Goal: Check status: Check status

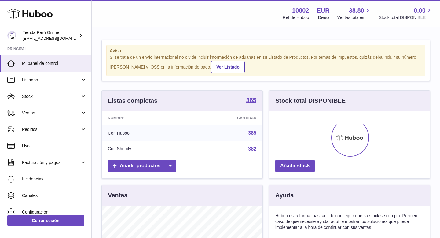
scroll to position [95, 161]
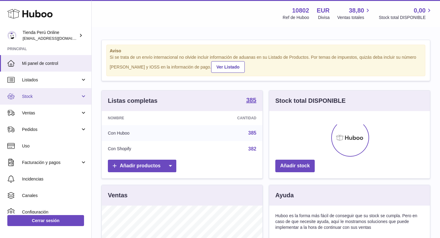
click at [43, 101] on link "Stock" at bounding box center [45, 96] width 91 height 16
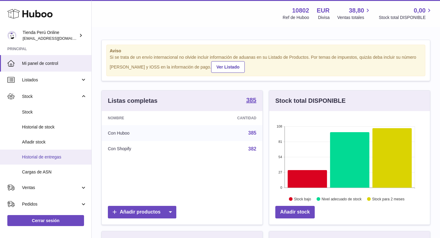
click at [60, 160] on link "Historial de entregas" at bounding box center [45, 156] width 91 height 15
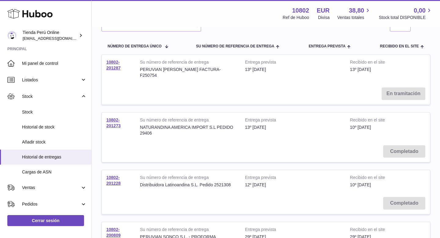
scroll to position [56, 0]
click at [112, 64] on link "10802-201287" at bounding box center [113, 65] width 14 height 11
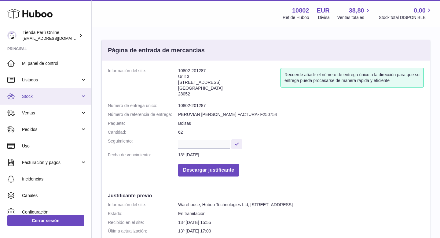
click at [36, 93] on span "Stock" at bounding box center [51, 96] width 58 height 6
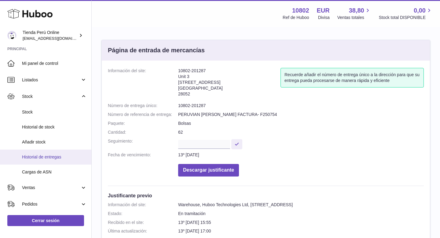
click at [53, 159] on span "Historial de entregas" at bounding box center [54, 157] width 65 height 6
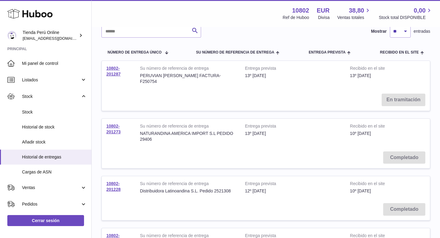
scroll to position [54, 0]
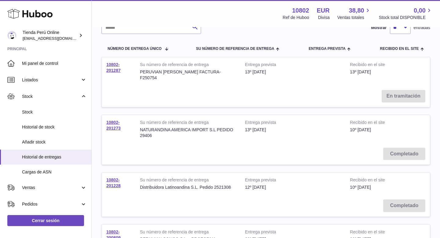
click at [114, 119] on td "10802-201273" at bounding box center [119, 129] width 34 height 28
click at [113, 123] on link "10802-201273" at bounding box center [113, 125] width 14 height 11
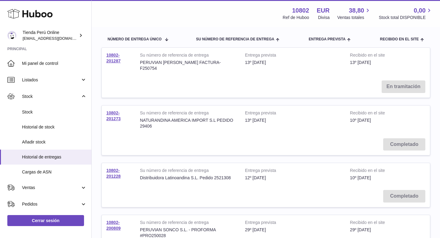
scroll to position [65, 0]
click at [114, 110] on link "10802-201273" at bounding box center [113, 114] width 14 height 11
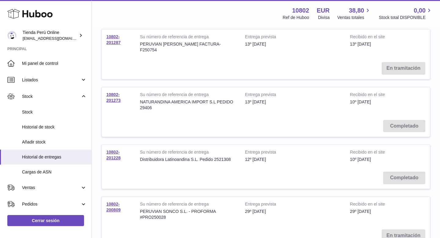
scroll to position [86, 0]
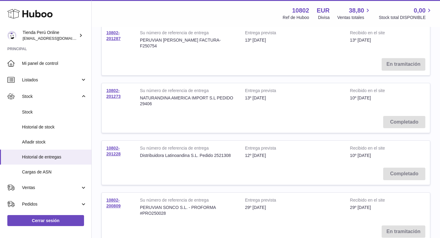
click at [399, 169] on td "Completado" at bounding box center [266, 174] width 328 height 22
click at [111, 146] on link "10802-201228" at bounding box center [113, 150] width 14 height 11
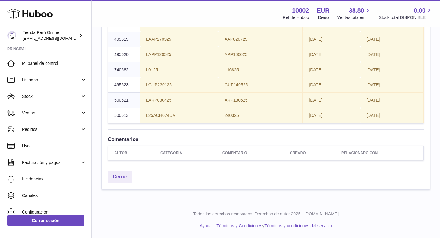
scroll to position [883, 0]
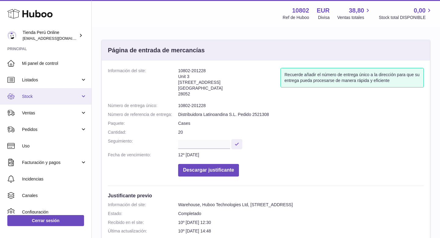
click at [40, 97] on span "Stock" at bounding box center [51, 96] width 58 height 6
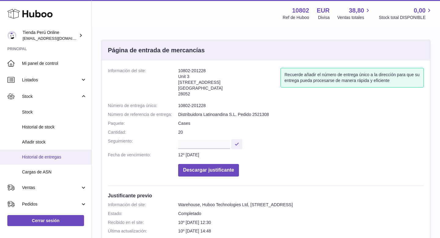
click at [51, 159] on span "Historial de entregas" at bounding box center [54, 157] width 65 height 6
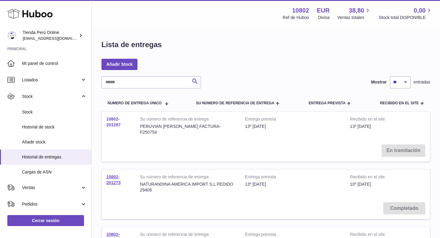
click at [113, 123] on link "10802-201287" at bounding box center [113, 121] width 14 height 11
